Goal: Find specific page/section: Find specific page/section

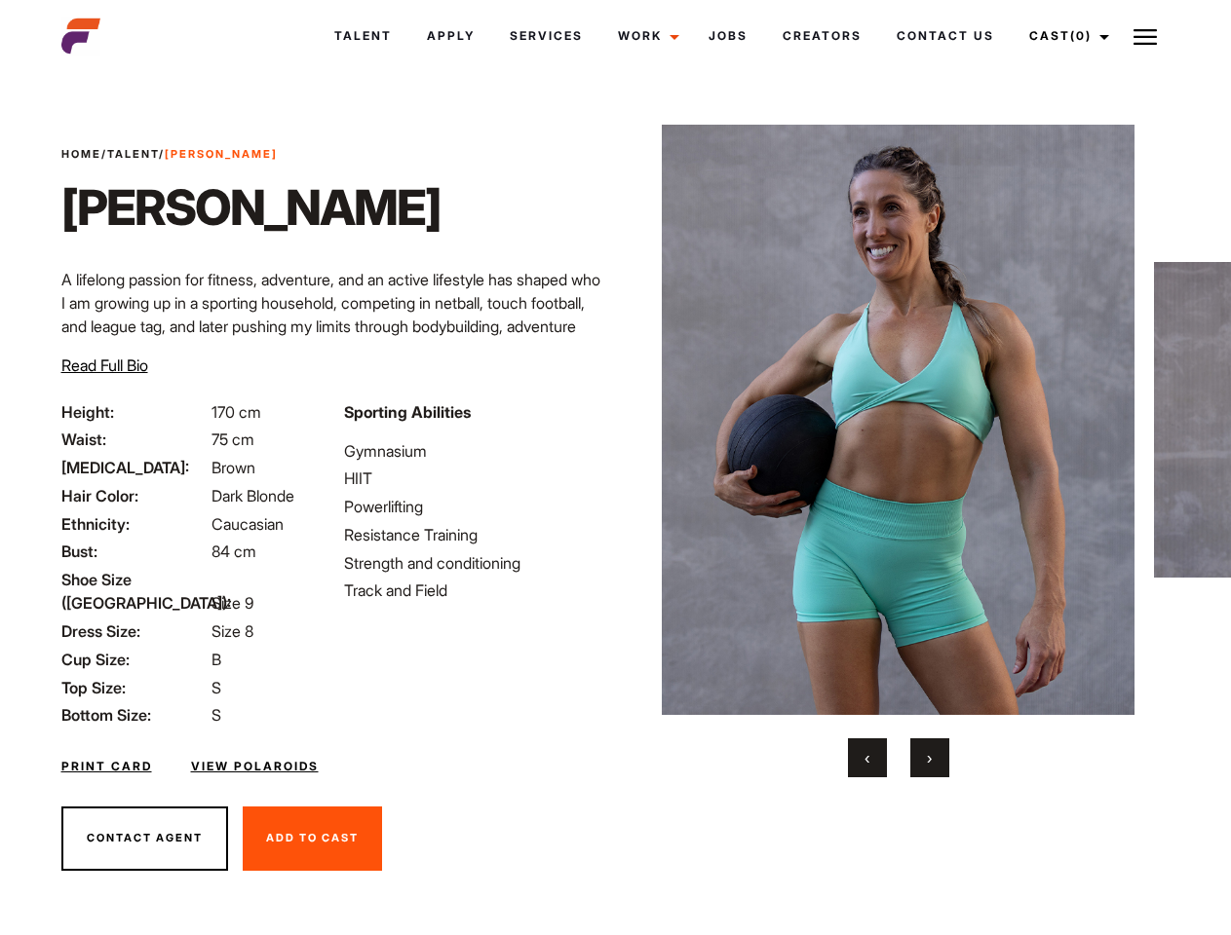
click at [1063, 36] on link "Cast (0)" at bounding box center [1065, 36] width 109 height 53
click at [1145, 36] on img at bounding box center [1144, 36] width 23 height 23
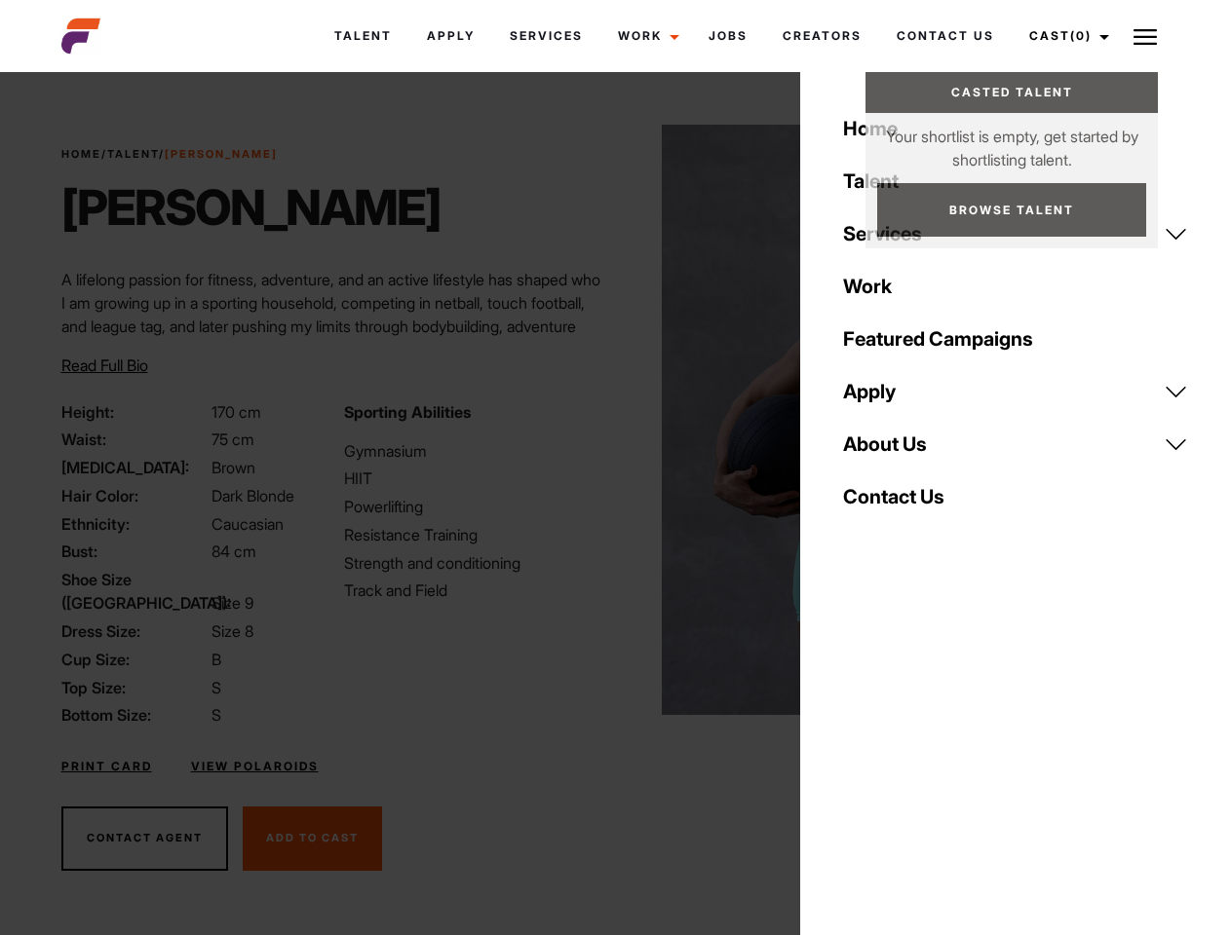
click at [897, 451] on img at bounding box center [898, 420] width 473 height 590
click at [615, 420] on div "Sporting Abilities Gymnasium HIIT Powerlifting Resistance Training Strength and…" at bounding box center [473, 563] width 283 height 327
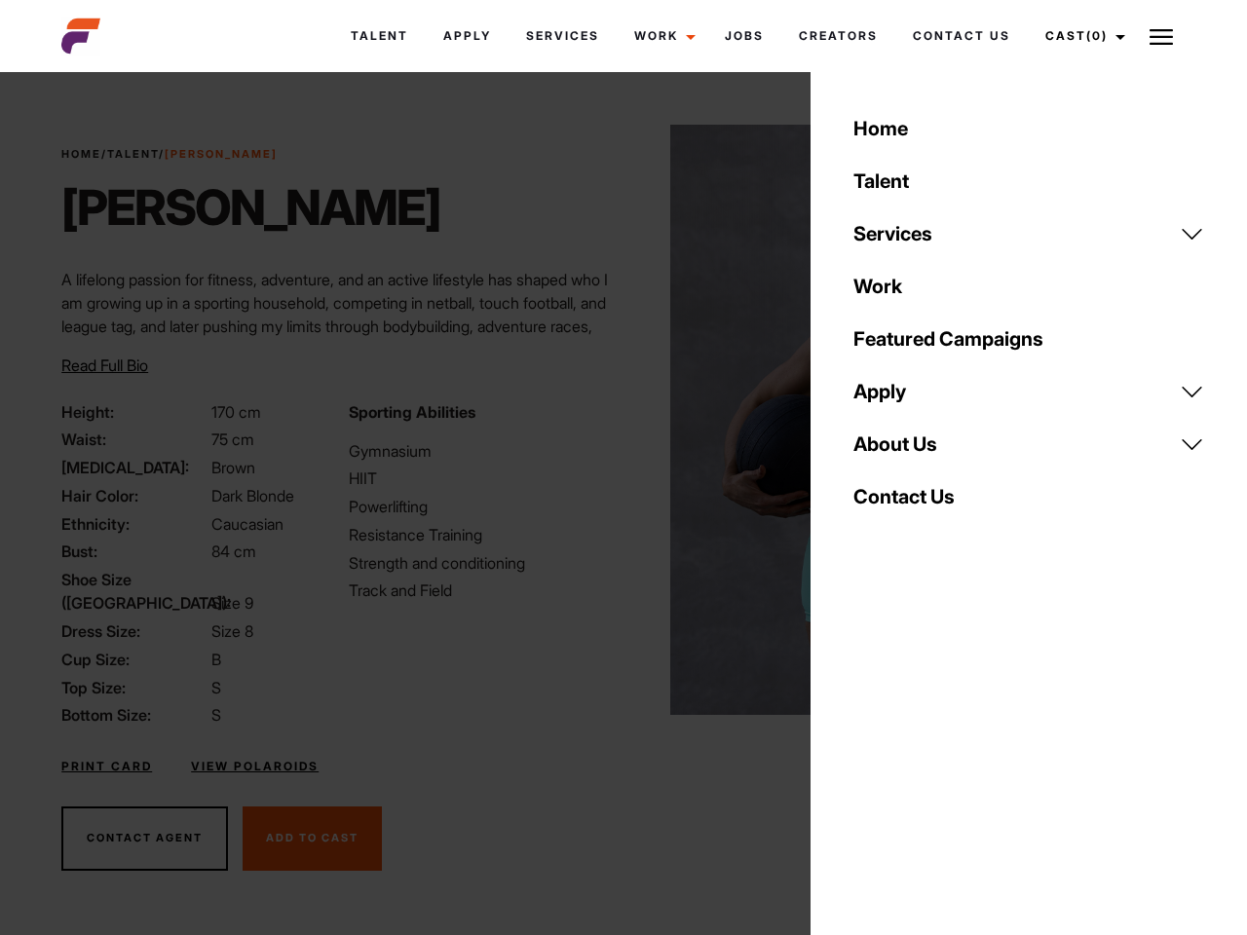
click at [867, 758] on div "Home Talent Services Talent Casting Photography Videography Creative Hair and M…" at bounding box center [1029, 467] width 436 height 935
click at [929, 758] on div "Home Talent Services Talent Casting Photography Videography Creative Hair and M…" at bounding box center [1029, 467] width 436 height 935
